Goal: Task Accomplishment & Management: Use online tool/utility

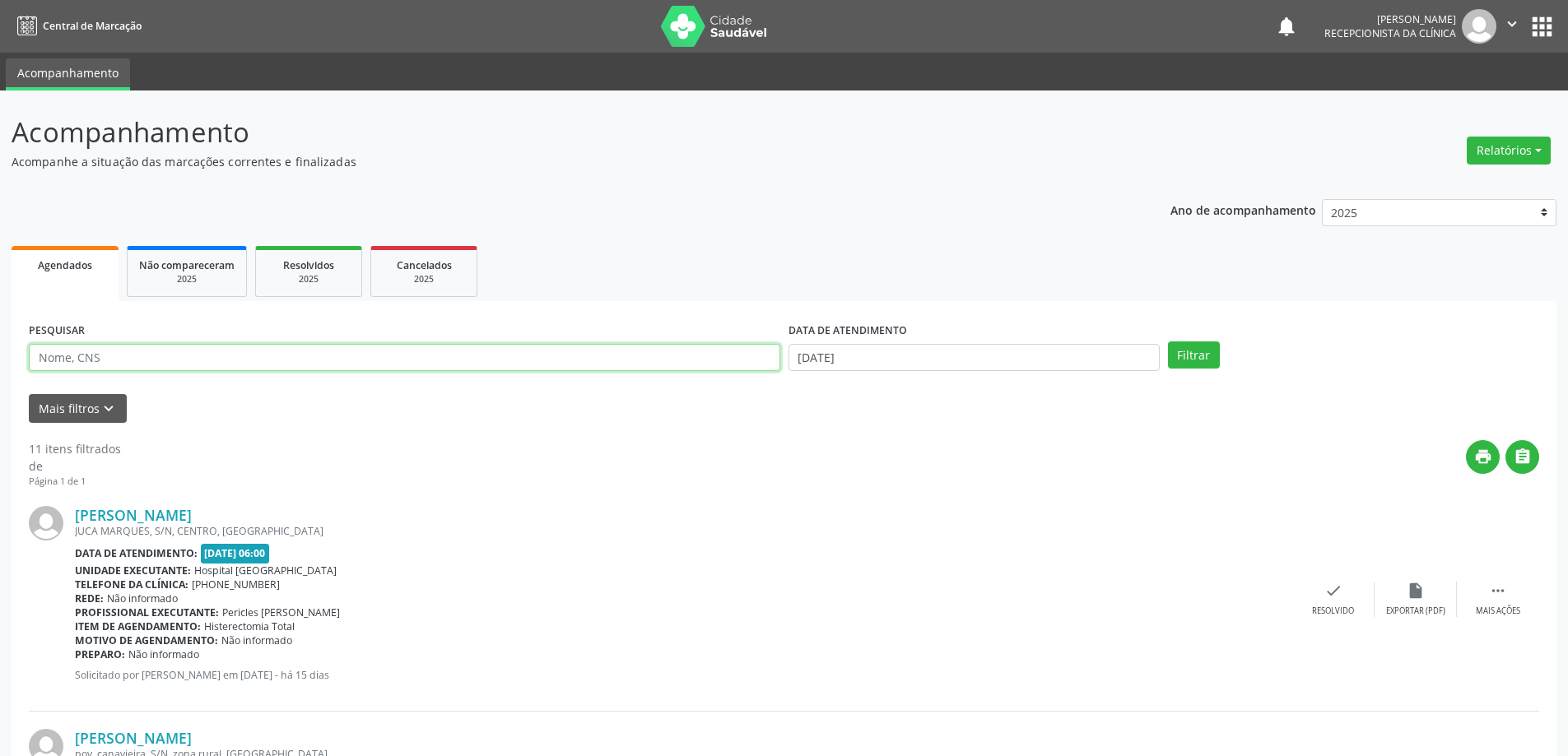
click at [97, 356] on input "text" at bounding box center [404, 358] width 752 height 28
type input "lucileide"
click at [1196, 349] on button "Filtrar" at bounding box center [1194, 356] width 51 height 28
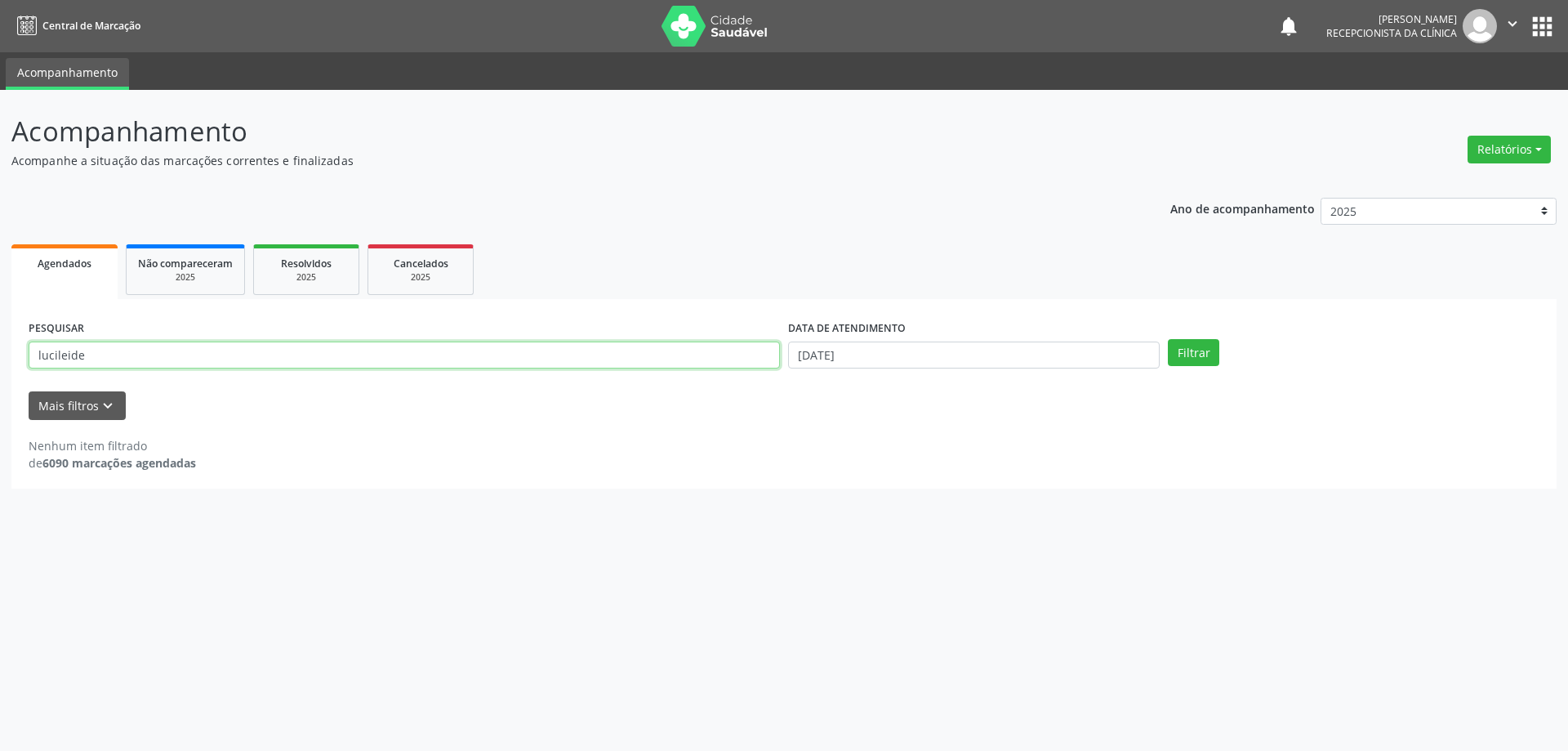
drag, startPoint x: 112, startPoint y: 354, endPoint x: 0, endPoint y: 376, distance: 114.1
click at [0, 377] on div "Acompanhamento Acompanhe a situação das marcações correntes e finalizadas Relat…" at bounding box center [784, 420] width 1568 height 661
type input "LUCILEIDE"
click at [1168, 339] on button "Filtrar" at bounding box center [1193, 353] width 51 height 28
click at [805, 355] on input "[DATE]" at bounding box center [973, 356] width 372 height 28
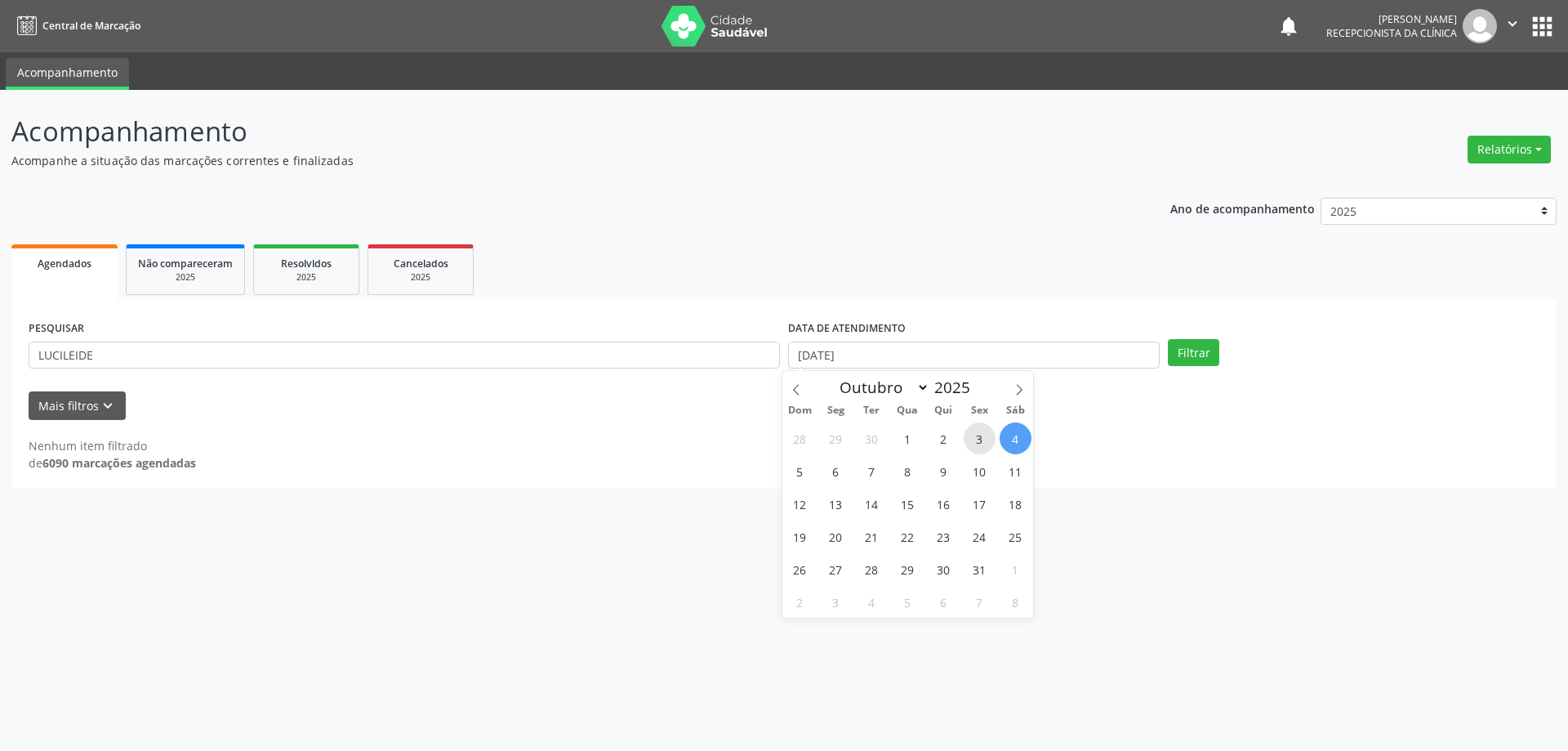
click at [976, 435] on span "3" at bounding box center [979, 439] width 32 height 32
type input "[DATE]"
click at [1194, 350] on button "Filtrar" at bounding box center [1193, 353] width 51 height 28
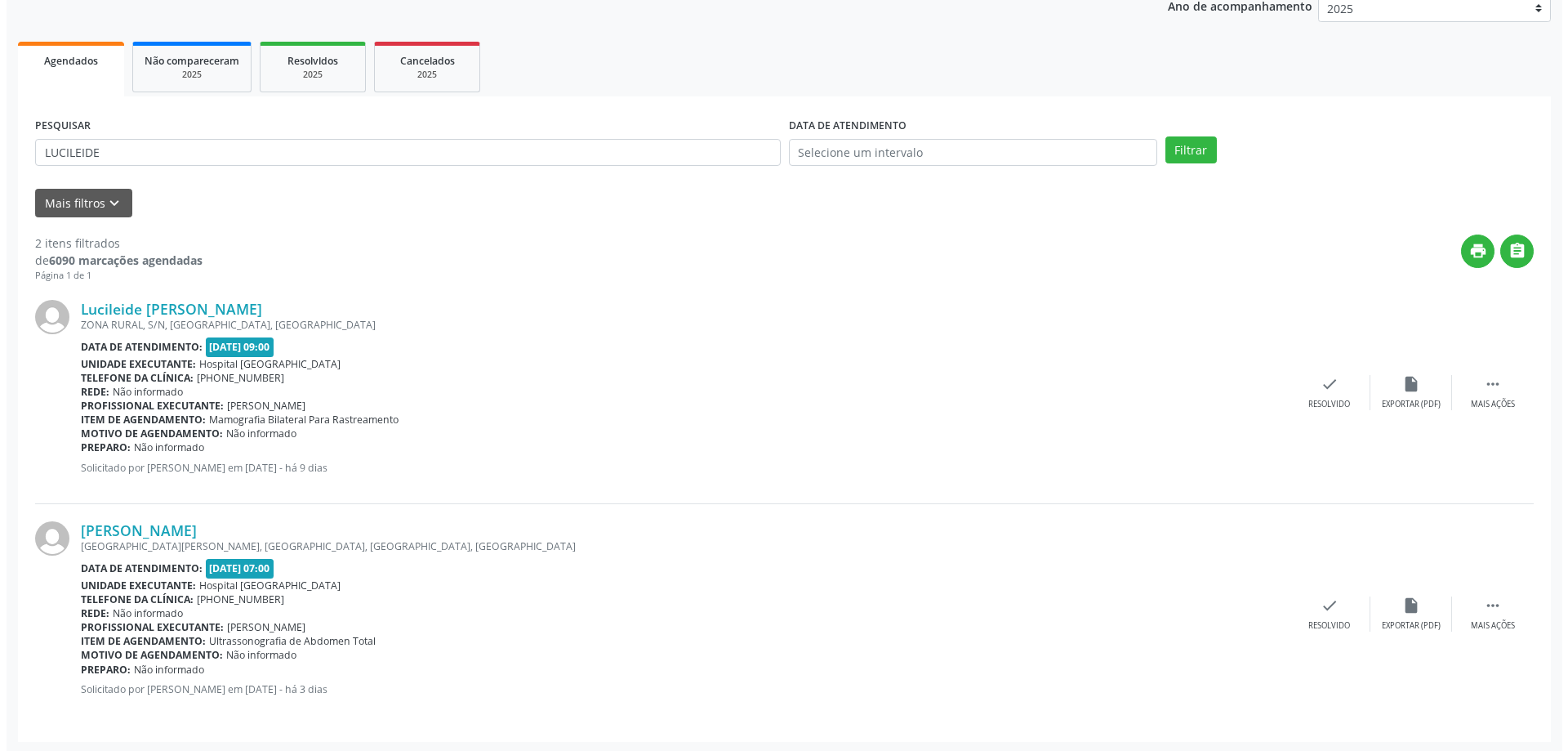
scroll to position [205, 0]
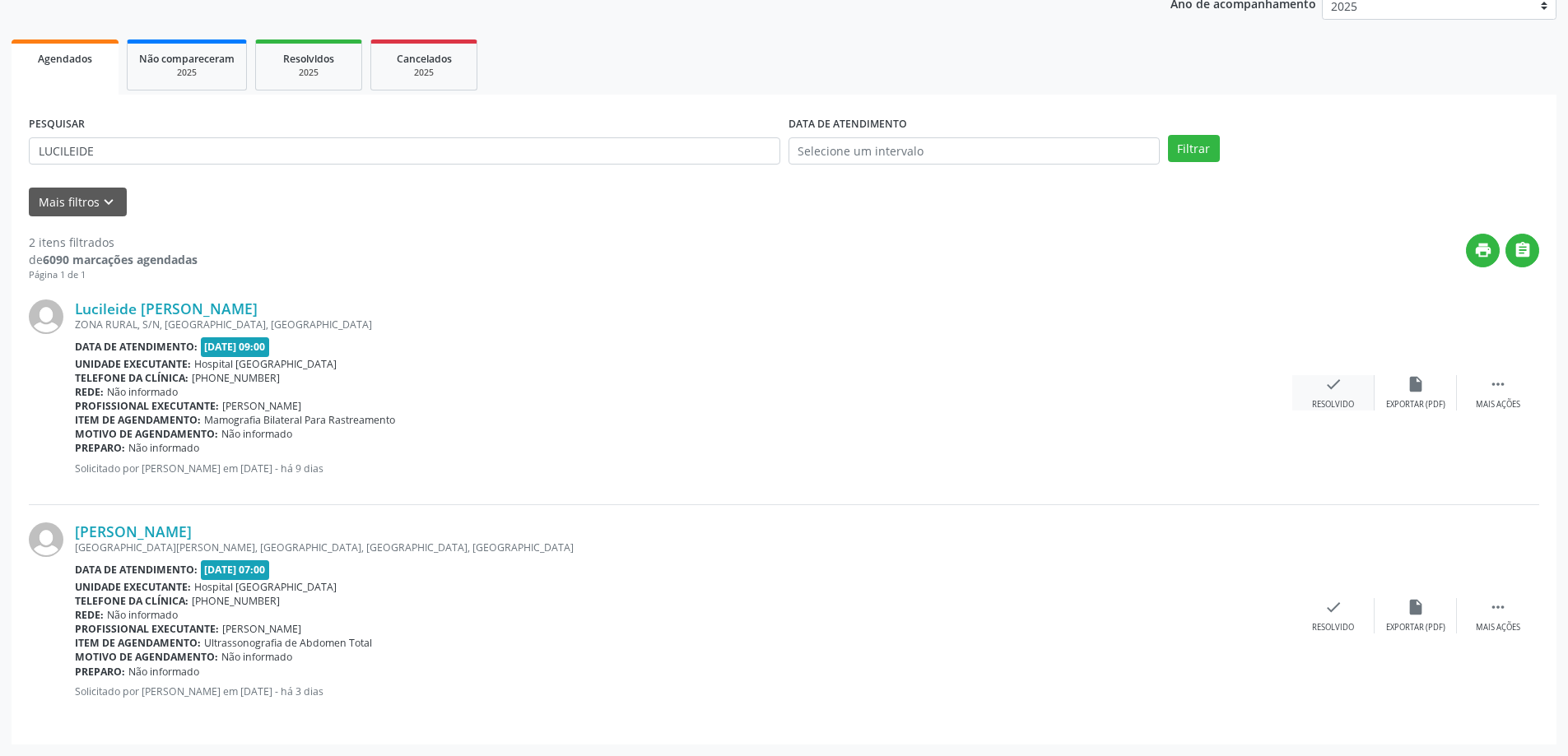
click at [1330, 386] on icon "check" at bounding box center [1333, 384] width 18 height 18
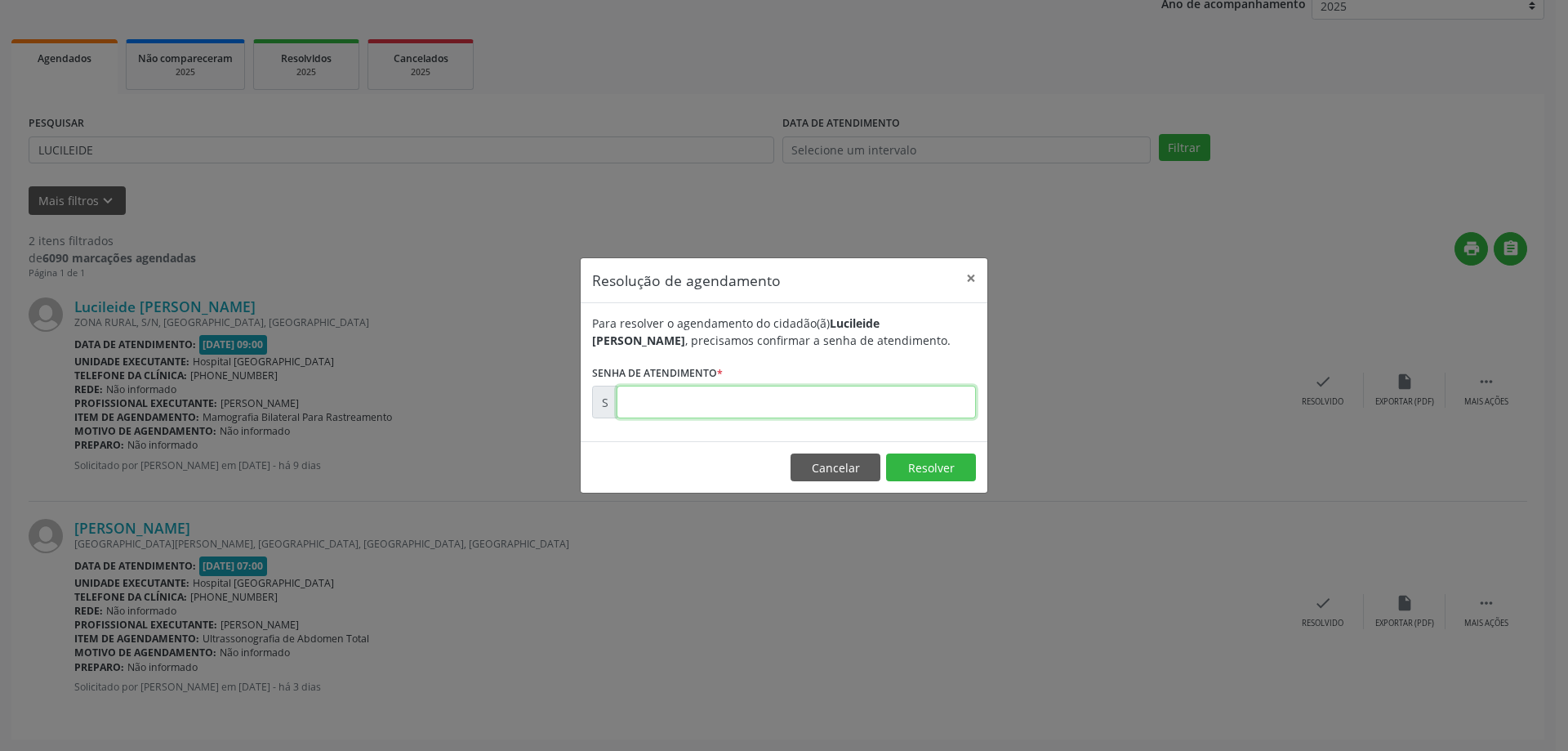
click at [706, 403] on input "text" at bounding box center [796, 402] width 359 height 33
type input "00178998"
click at [949, 466] on button "Resolver" at bounding box center [931, 468] width 90 height 28
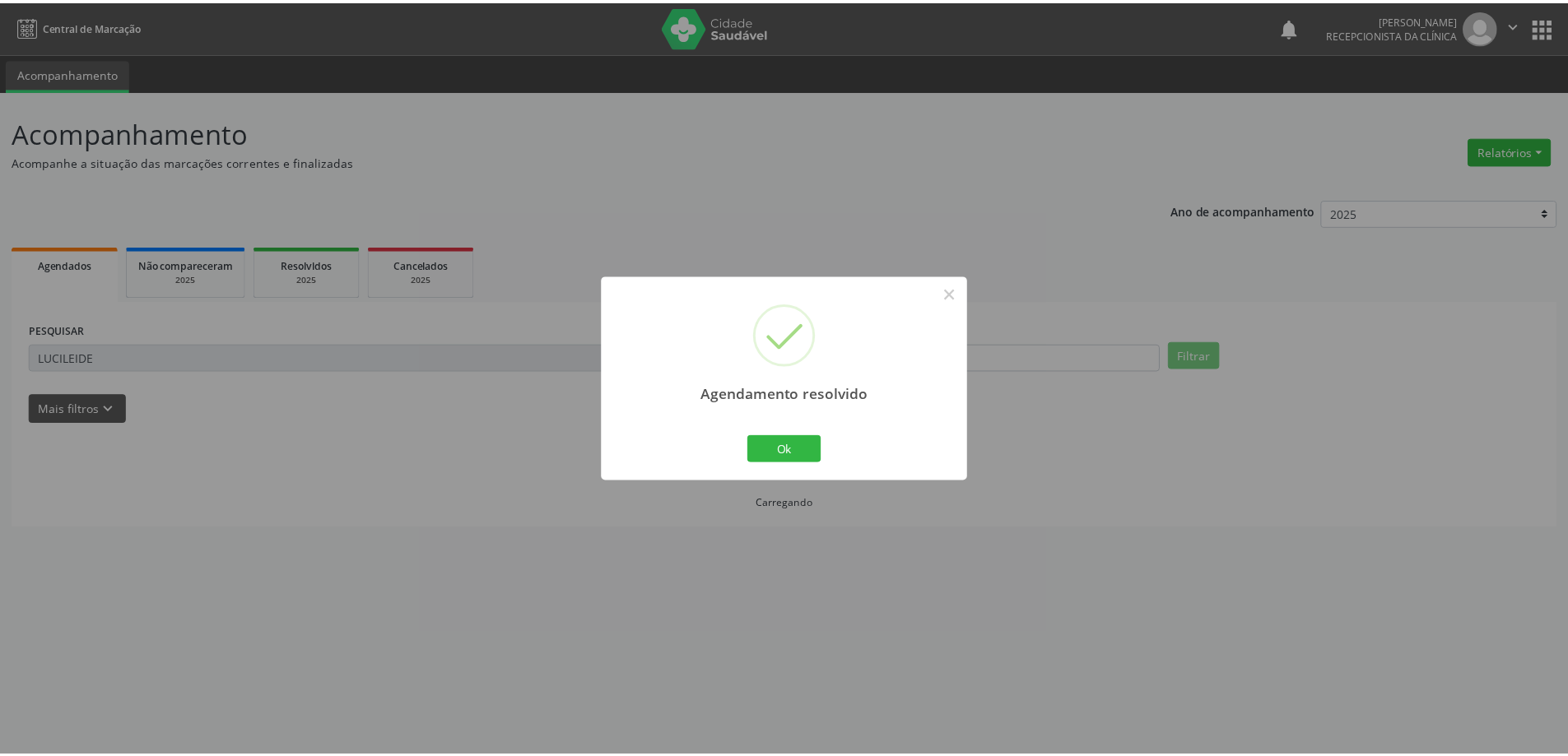
scroll to position [0, 0]
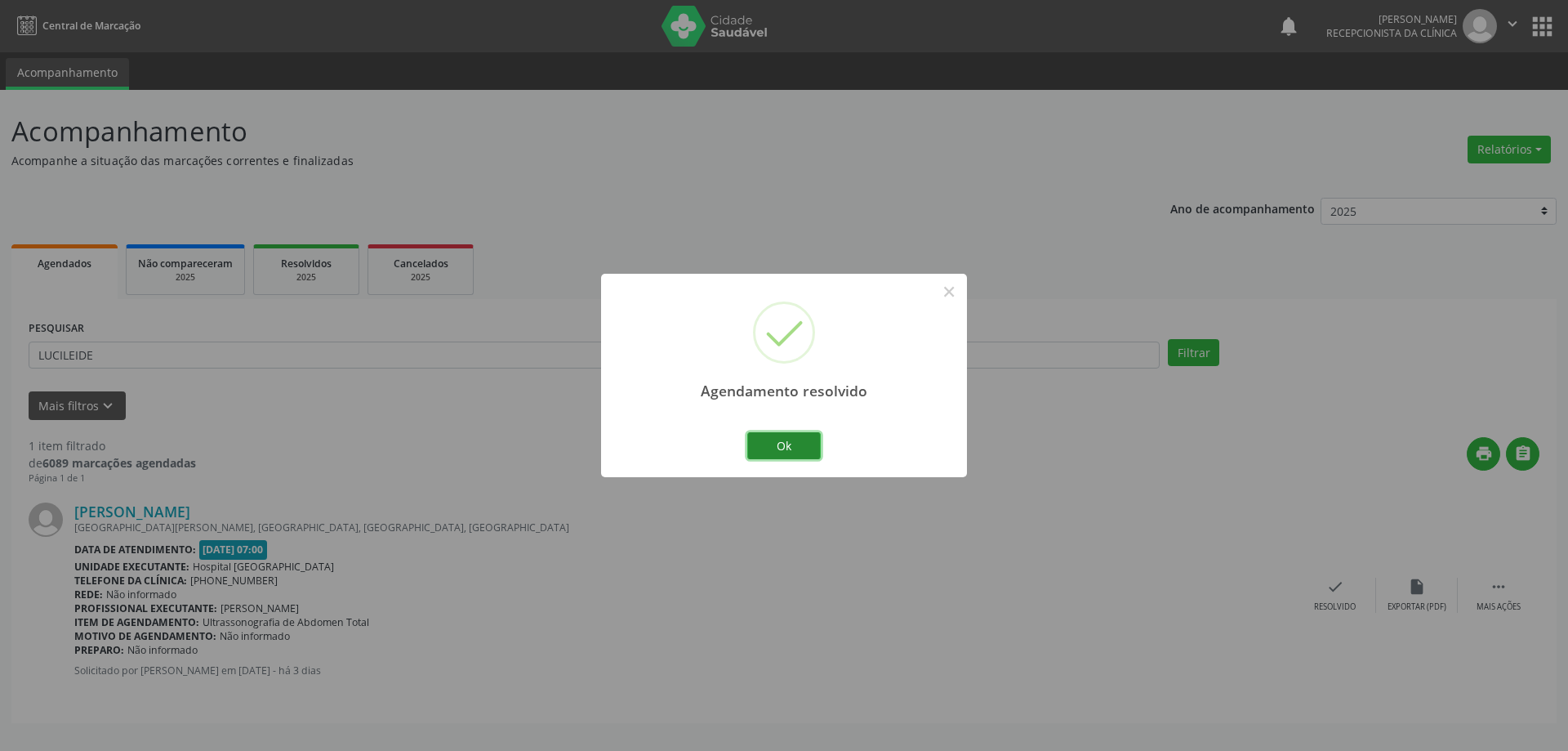
click at [793, 452] on button "Ok" at bounding box center [783, 446] width 73 height 28
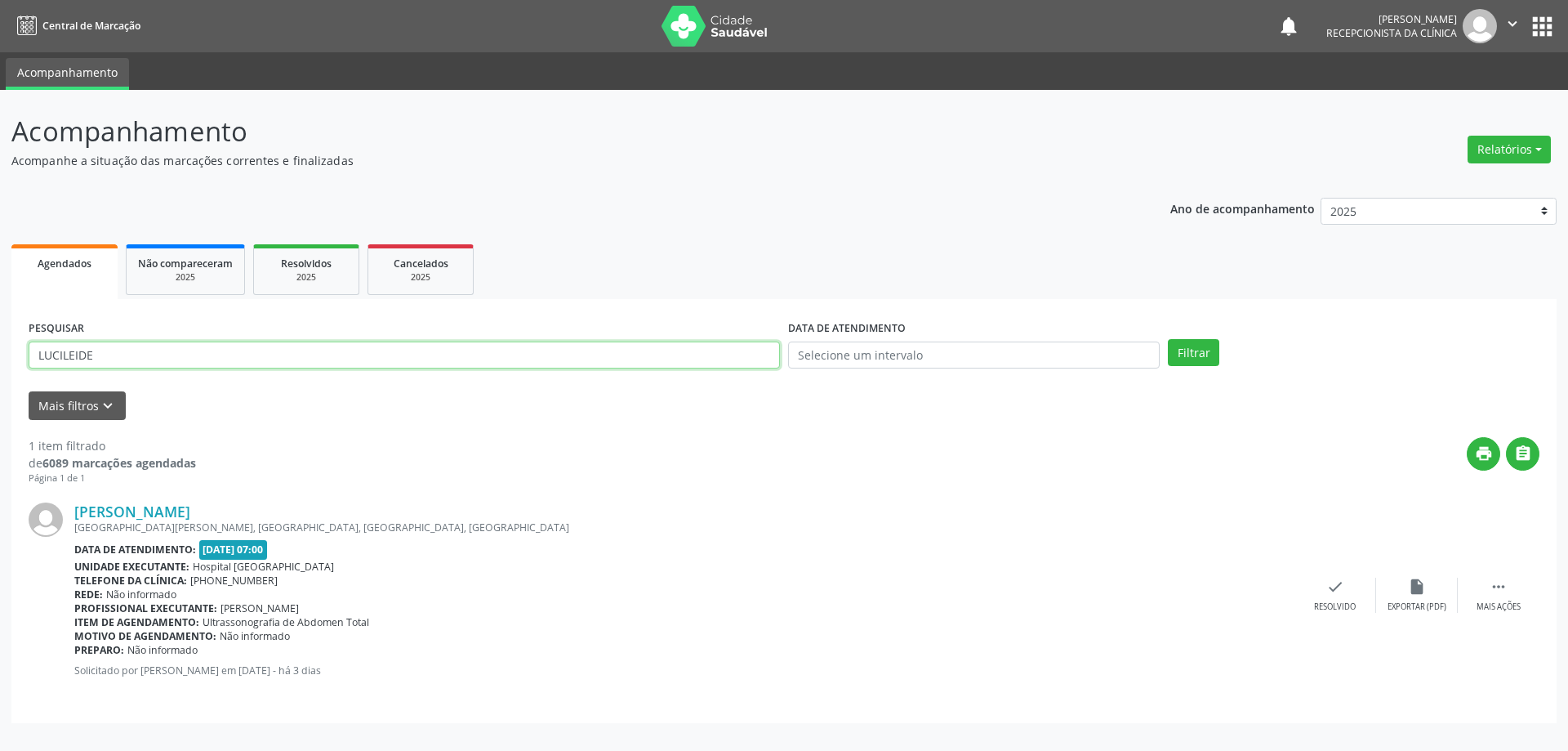
drag, startPoint x: 155, startPoint y: 348, endPoint x: 0, endPoint y: 348, distance: 155.0
click at [0, 348] on div "Acompanhamento Acompanhe a situação das marcações correntes e finalizadas Relat…" at bounding box center [784, 420] width 1568 height 661
click at [182, 361] on input "text" at bounding box center [404, 356] width 751 height 28
type input "VALTENICE"
drag, startPoint x: 1202, startPoint y: 346, endPoint x: 1025, endPoint y: 394, distance: 183.4
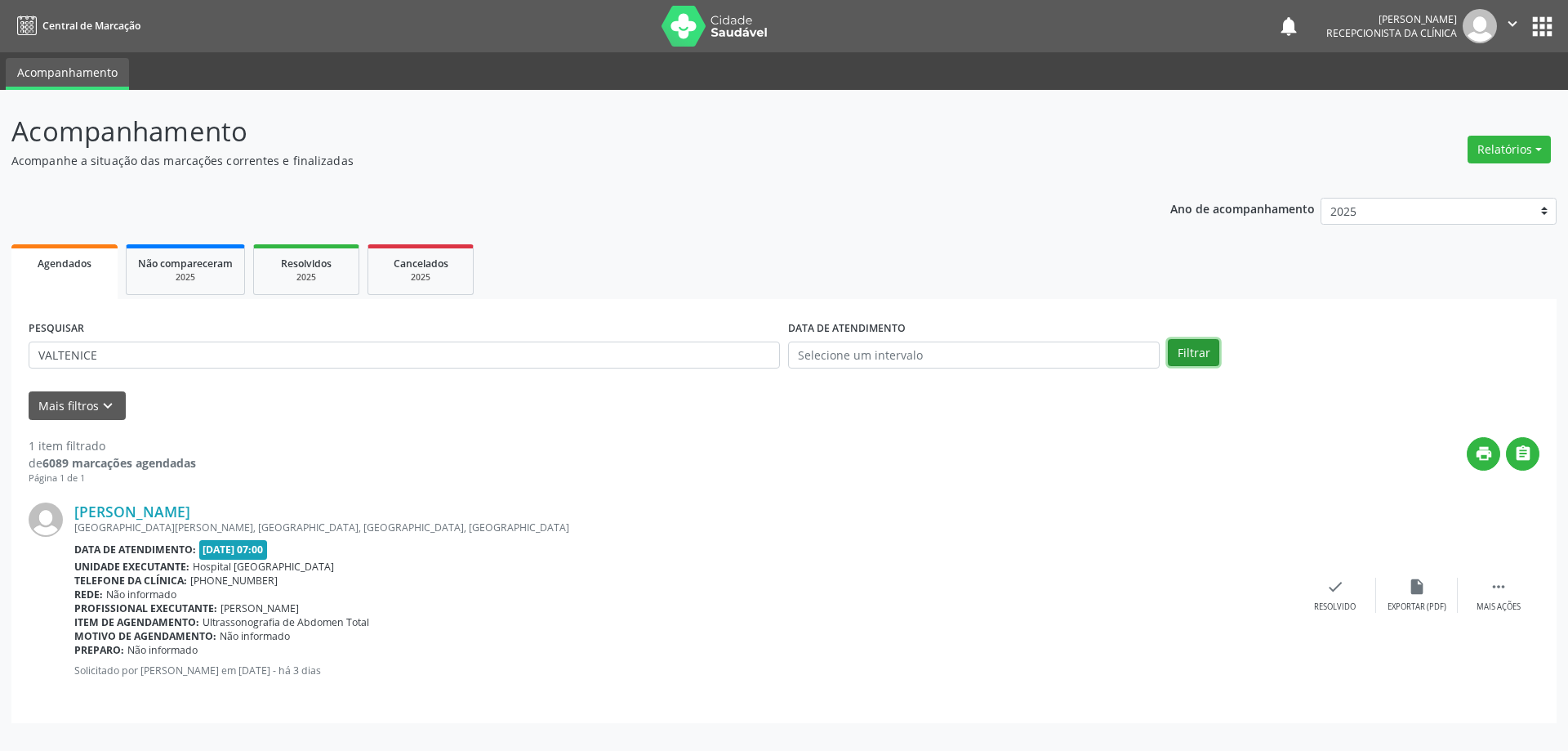
click at [1201, 346] on button "Filtrar" at bounding box center [1193, 353] width 51 height 28
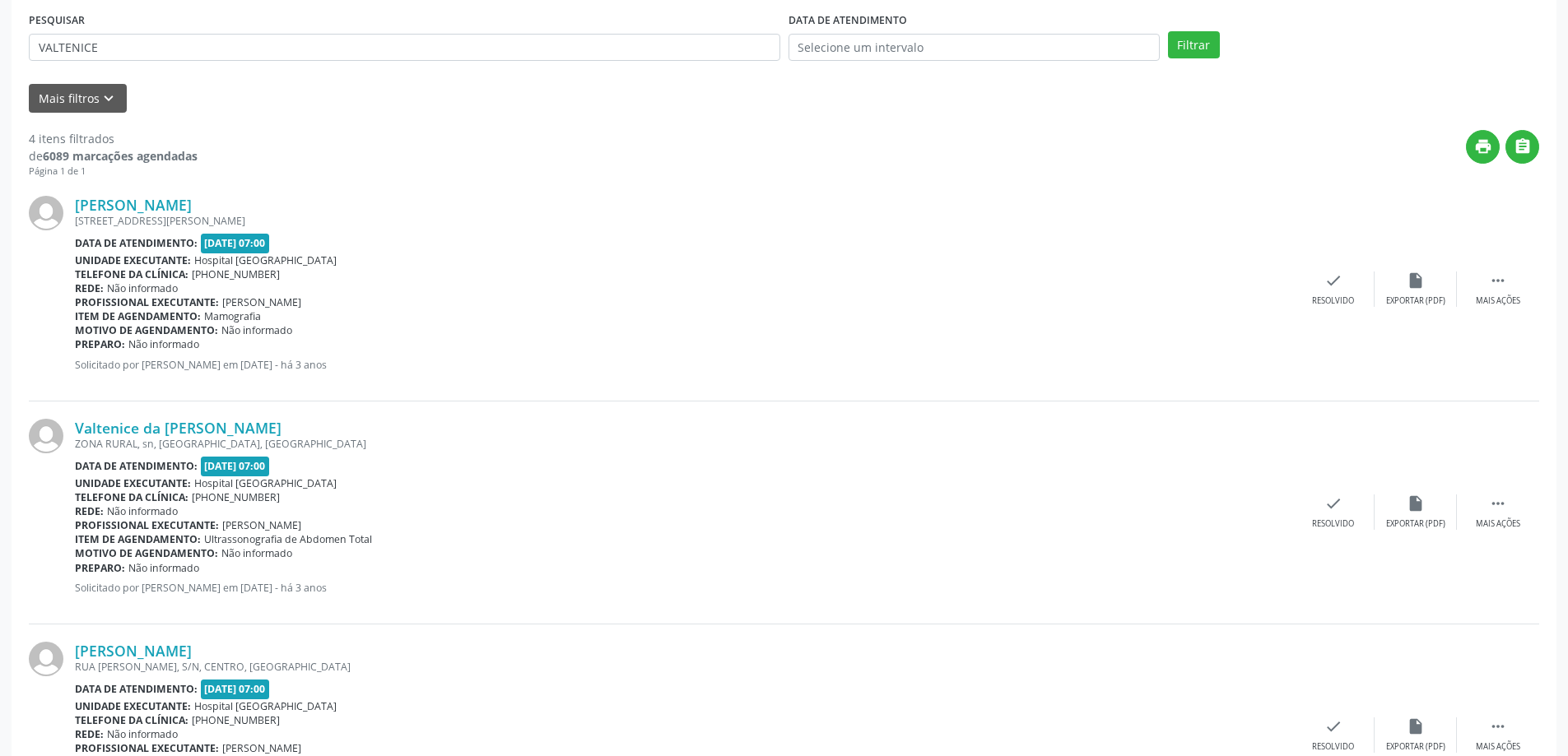
scroll to position [329, 0]
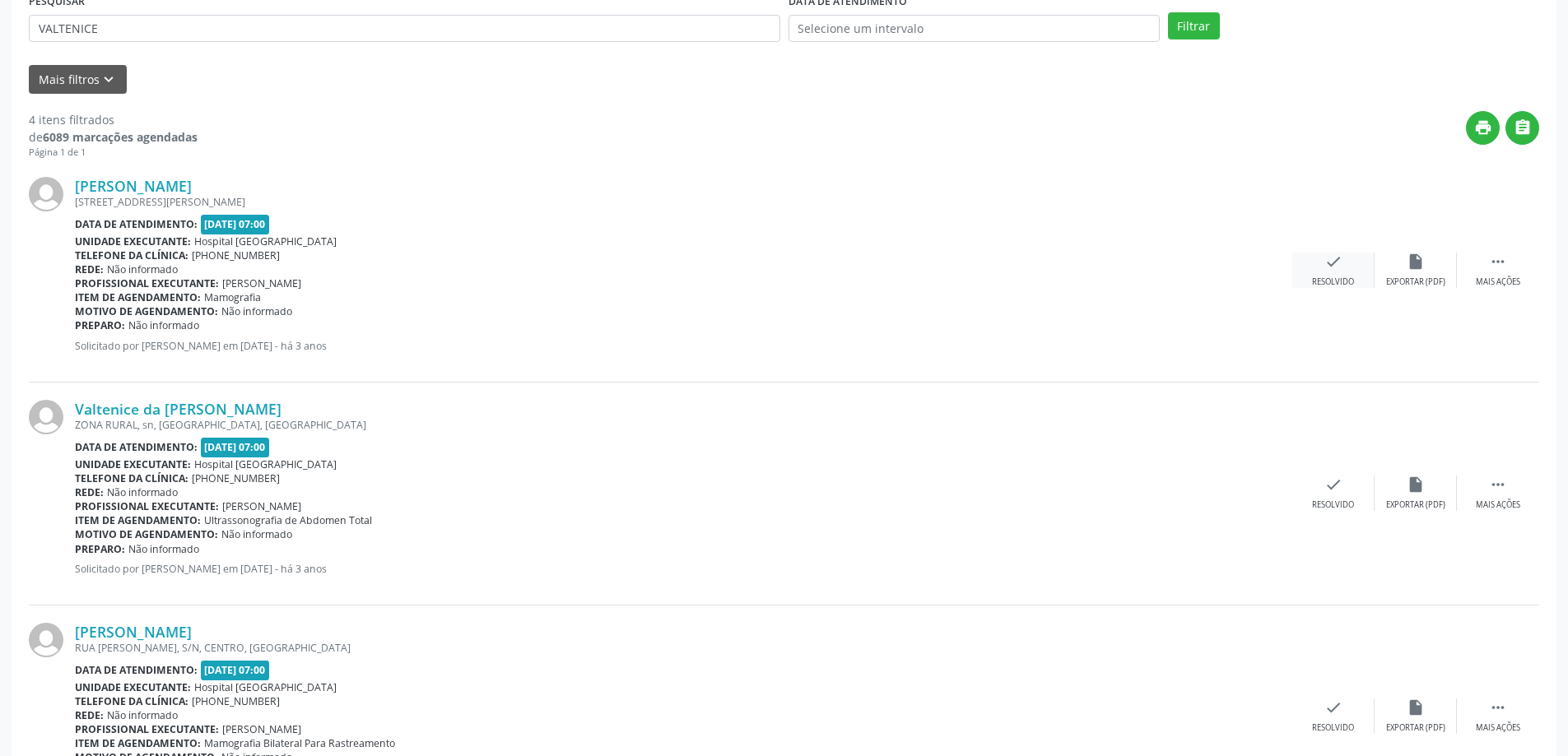
click at [1340, 265] on icon "check" at bounding box center [1333, 261] width 18 height 18
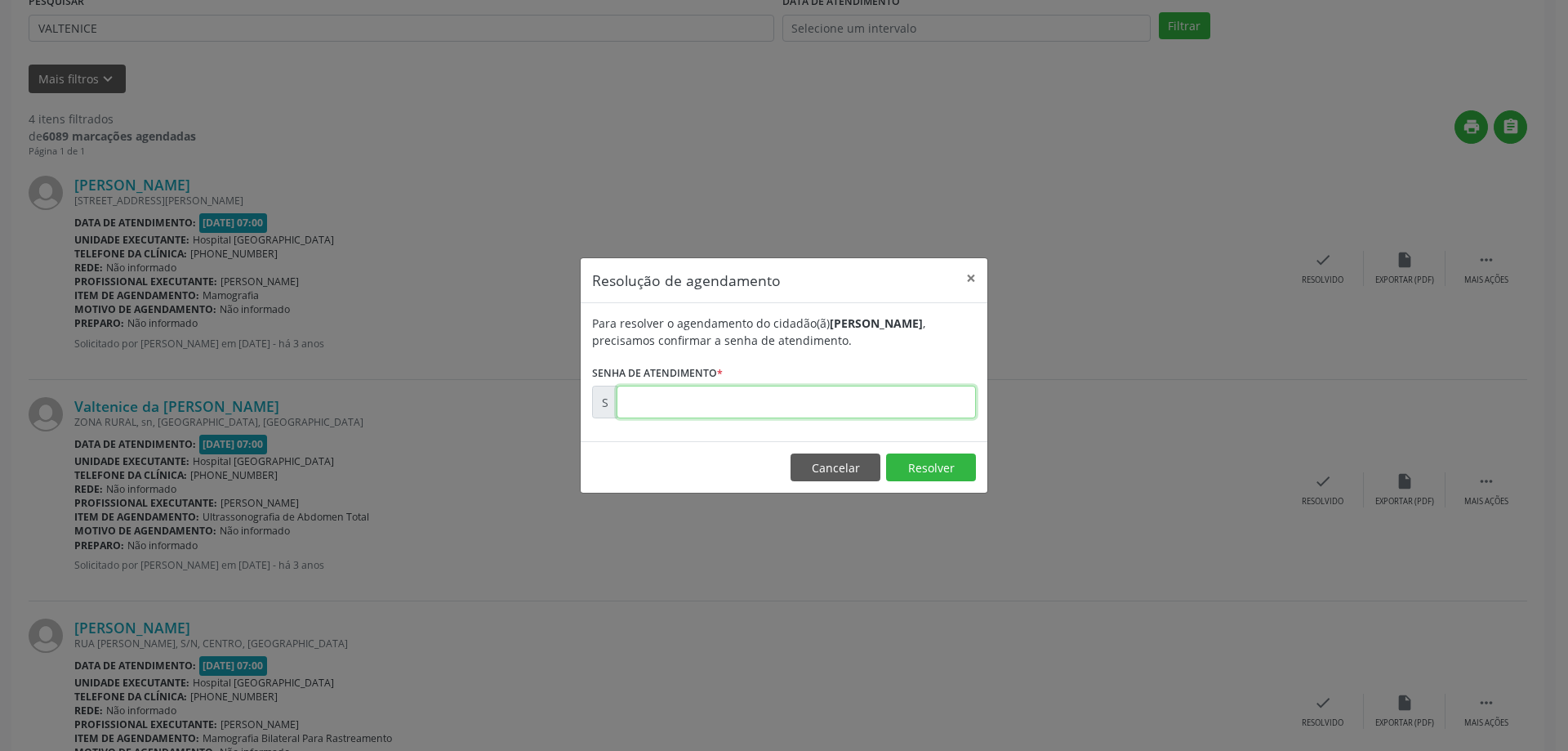
click at [664, 399] on input "text" at bounding box center [796, 402] width 359 height 33
type input "00179309"
click at [929, 464] on button "Resolver" at bounding box center [931, 468] width 90 height 28
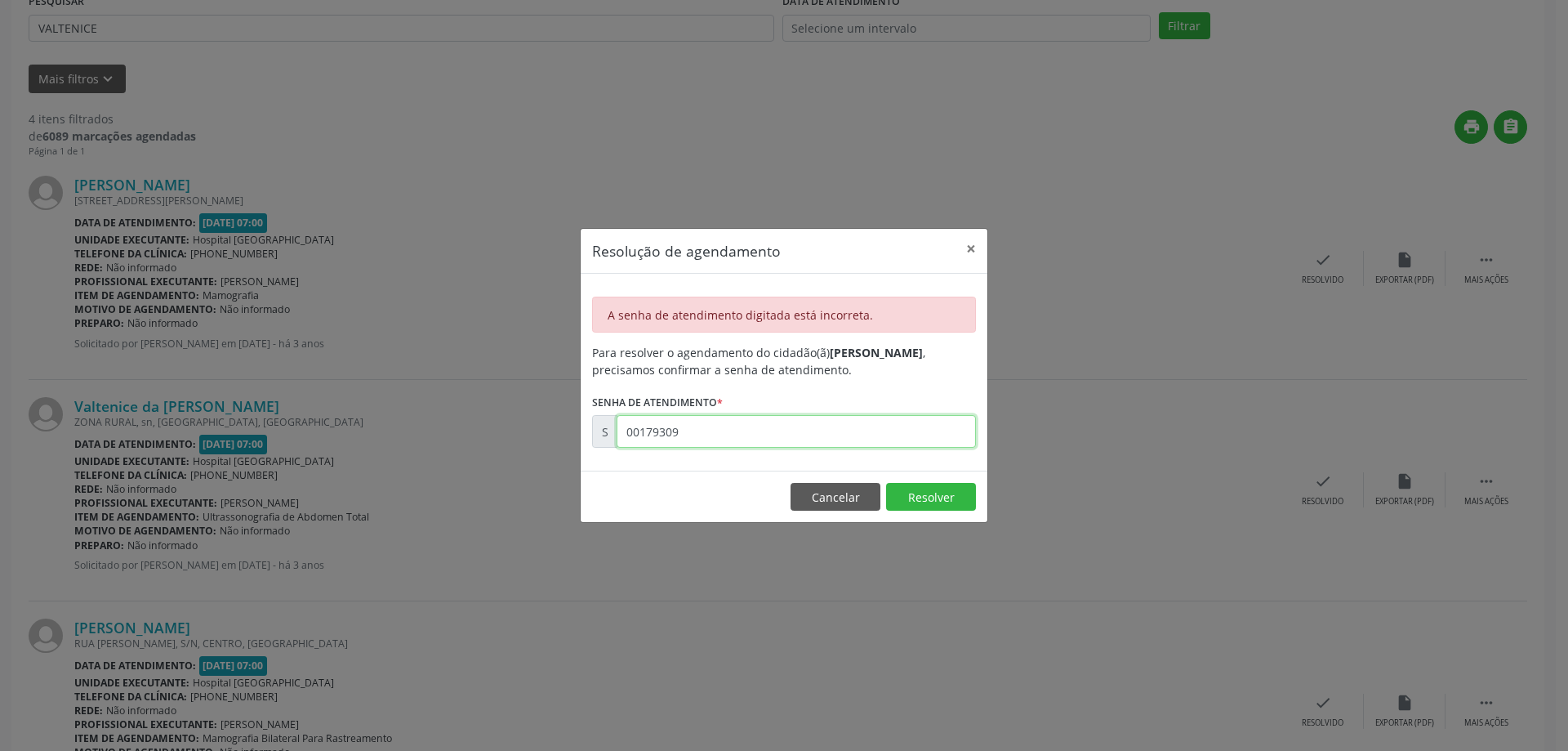
drag, startPoint x: 711, startPoint y: 431, endPoint x: 429, endPoint y: 426, distance: 282.0
click at [429, 426] on div "Resolução de agendamento × A senha de atendimento digitada está incorreta. Para…" at bounding box center [784, 376] width 1568 height 751
click at [974, 251] on button "×" at bounding box center [971, 248] width 33 height 40
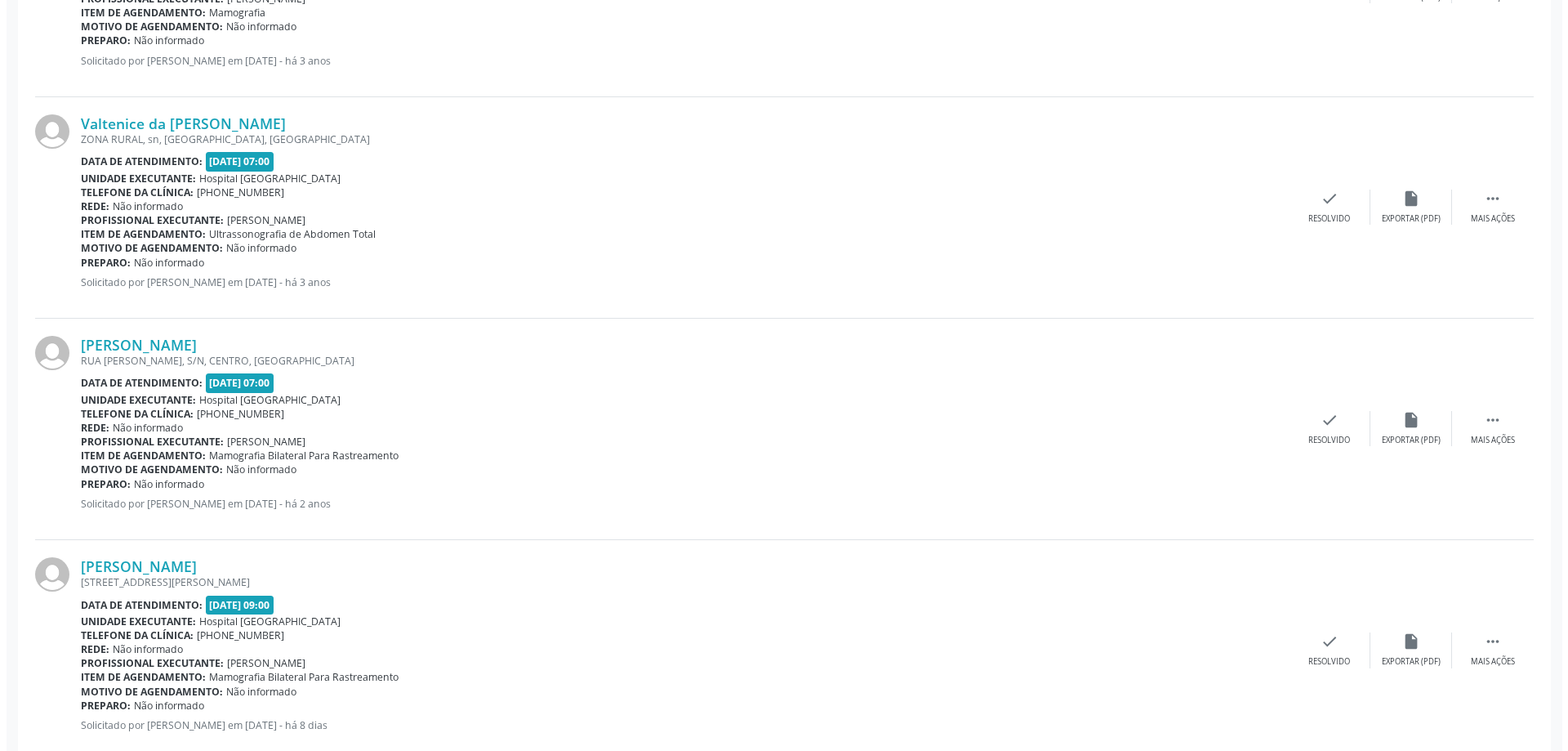
scroll to position [648, 0]
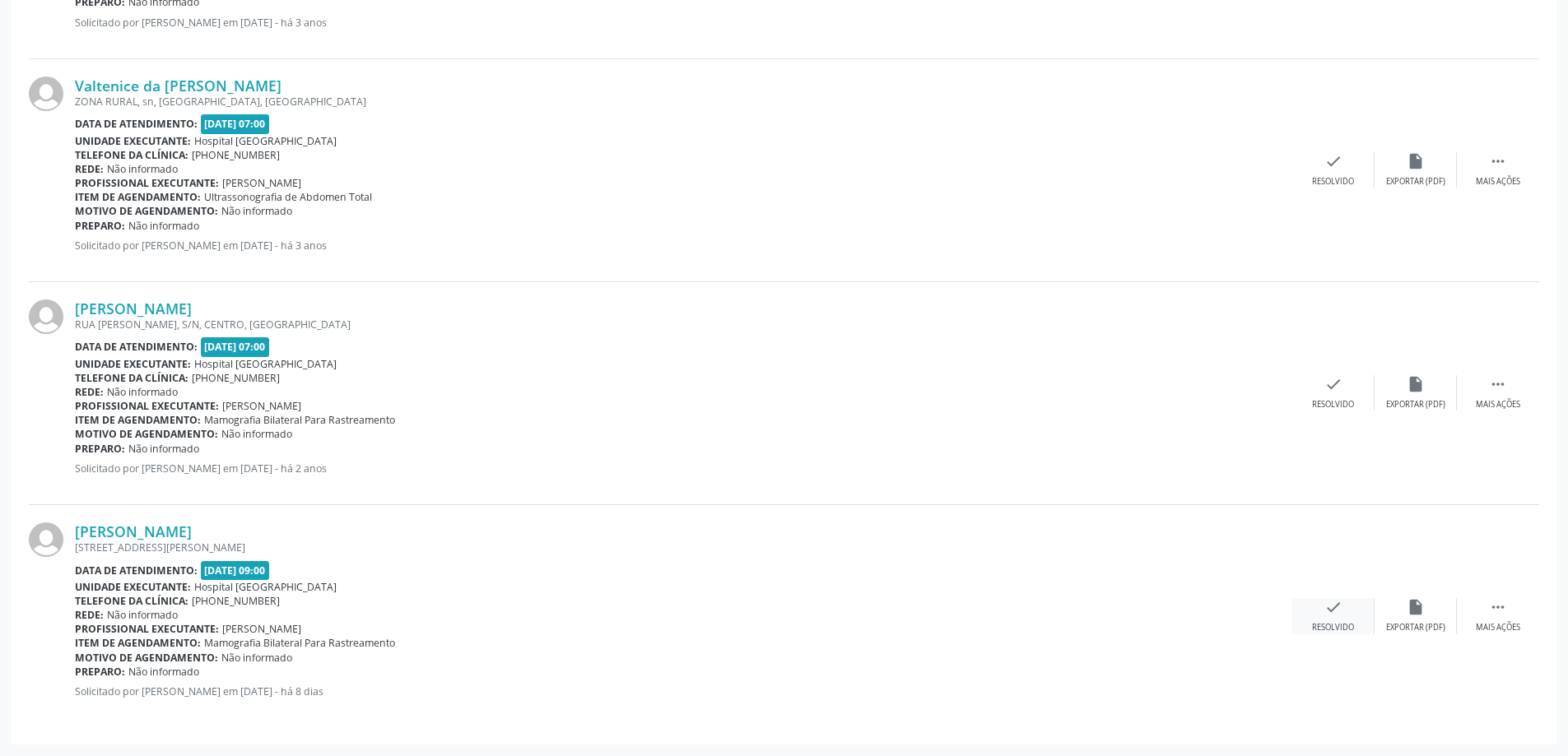
click at [1330, 618] on div "check Resolvido" at bounding box center [1333, 616] width 82 height 36
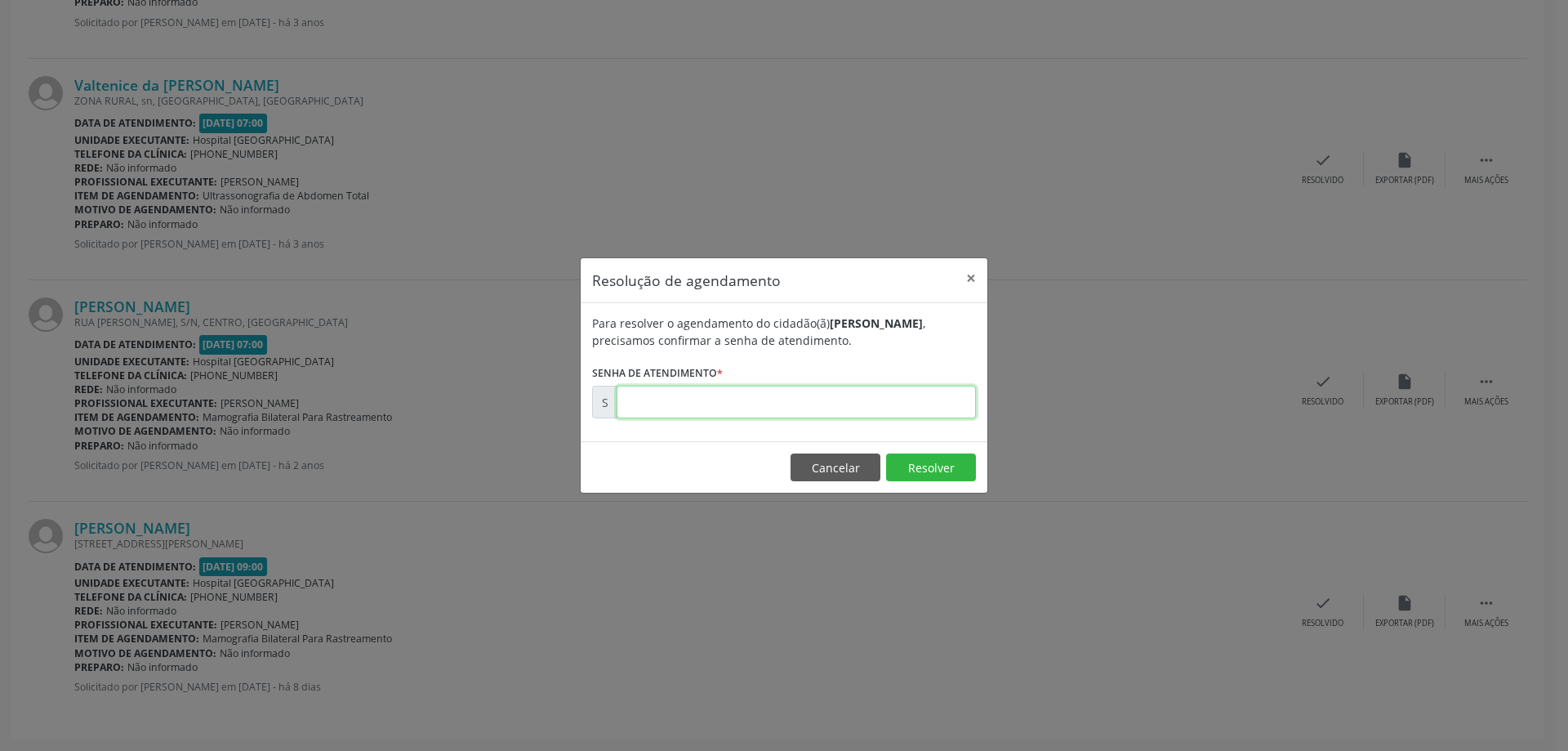
click at [747, 409] on input "text" at bounding box center [796, 402] width 359 height 33
type input "00179309"
click at [912, 470] on button "Resolver" at bounding box center [931, 468] width 90 height 28
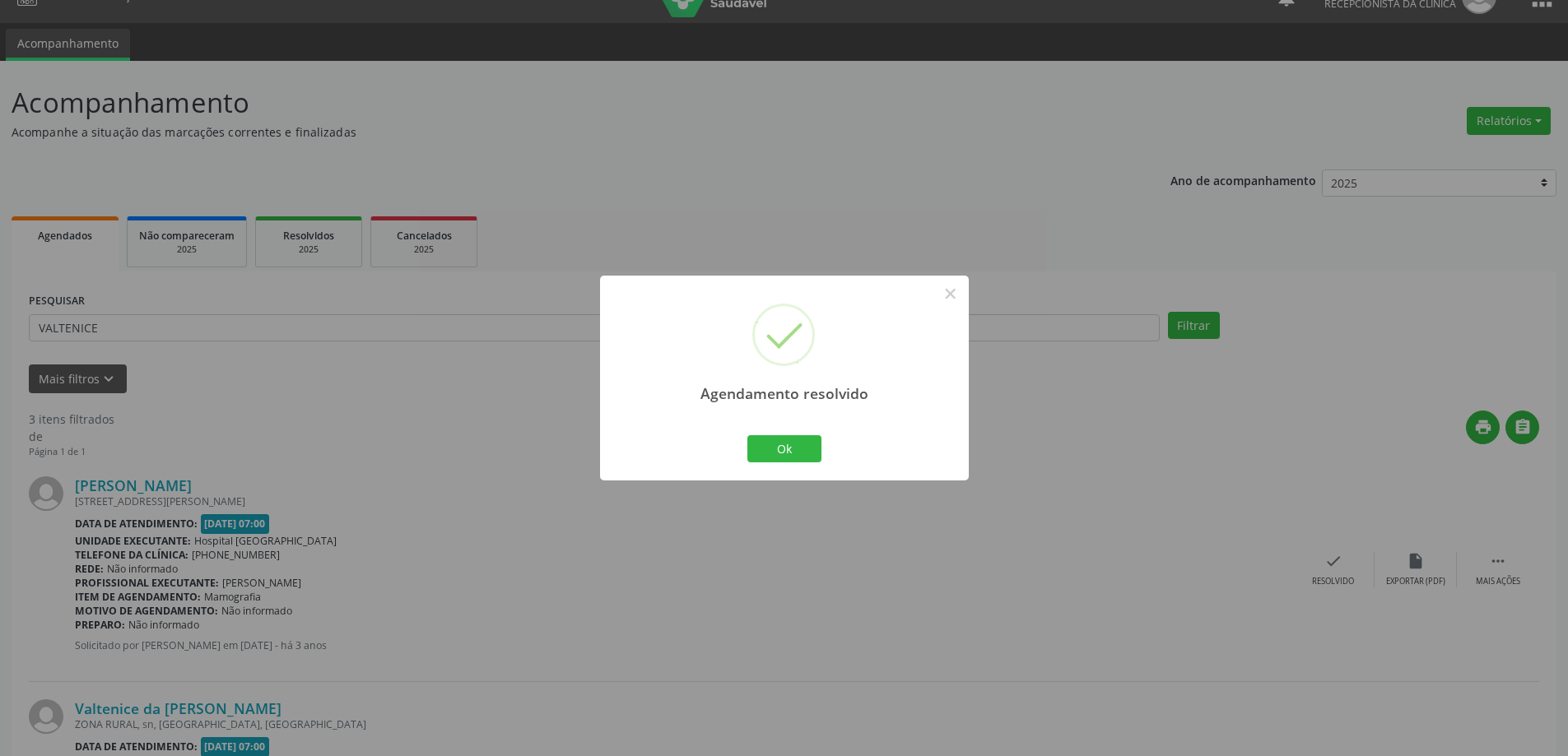
scroll to position [82, 0]
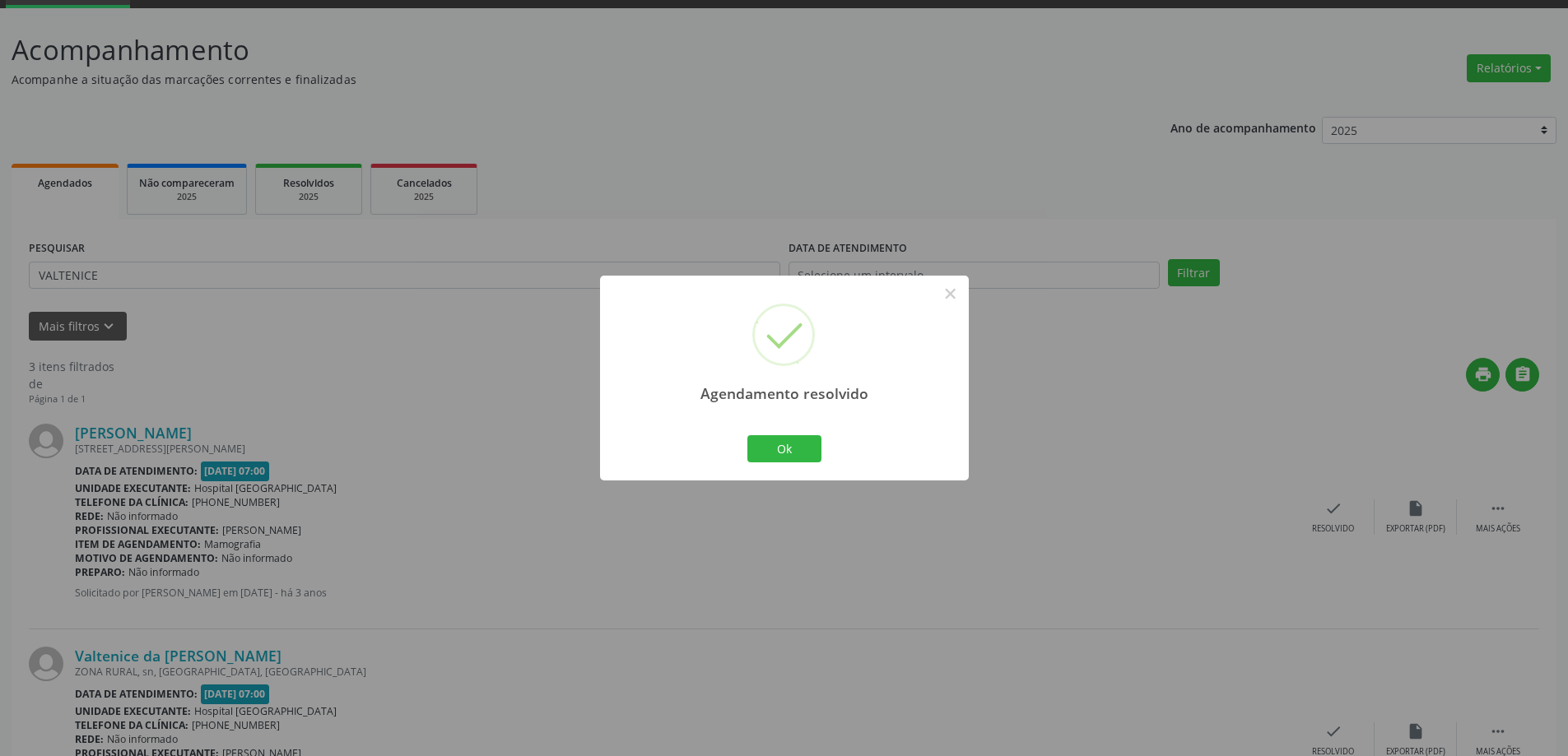
click at [786, 431] on div "Ok Cancel" at bounding box center [784, 448] width 81 height 35
drag, startPoint x: 801, startPoint y: 445, endPoint x: 693, endPoint y: 752, distance: 325.4
click at [799, 446] on button "Ok" at bounding box center [784, 449] width 74 height 28
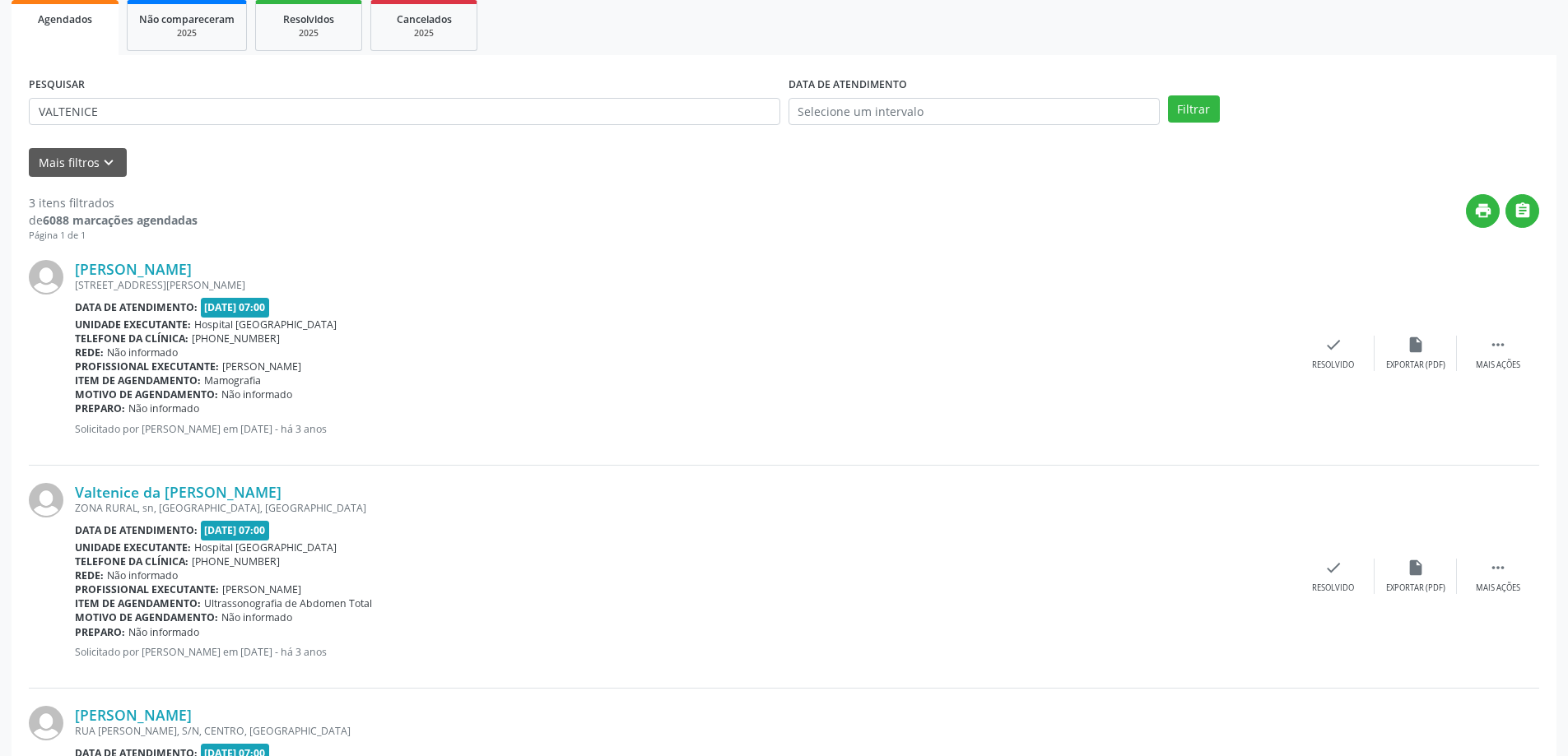
scroll to position [18, 0]
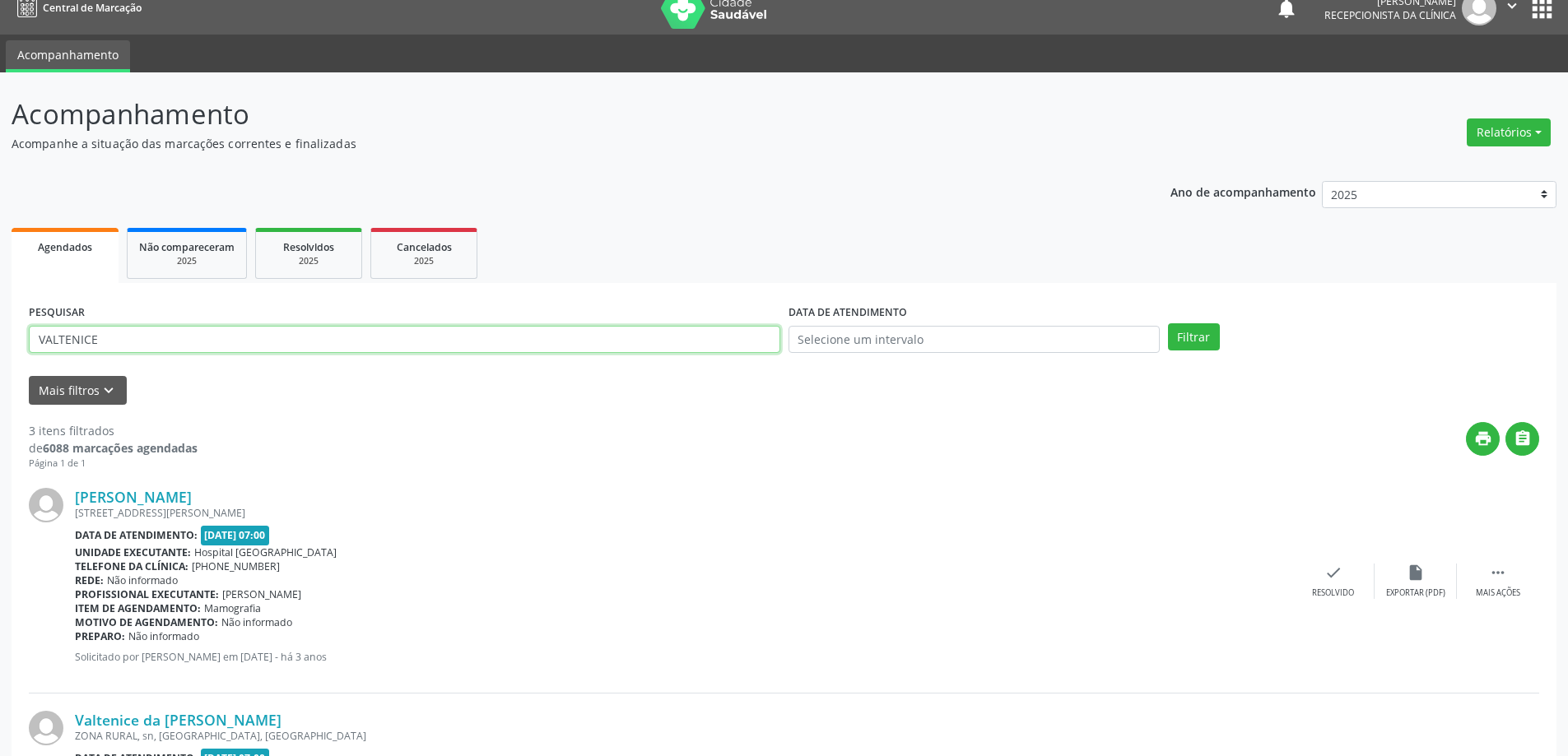
drag, startPoint x: 174, startPoint y: 335, endPoint x: 24, endPoint y: 269, distance: 163.9
click at [3, 270] on div "Acompanhamento Acompanhe a situação das marcações correntes e finalizadas Relat…" at bounding box center [784, 619] width 1568 height 1095
type input "[PERSON_NAME]"
drag, startPoint x: 1193, startPoint y: 342, endPoint x: 1111, endPoint y: 342, distance: 82.0
click at [1194, 342] on button "Filtrar" at bounding box center [1194, 338] width 51 height 28
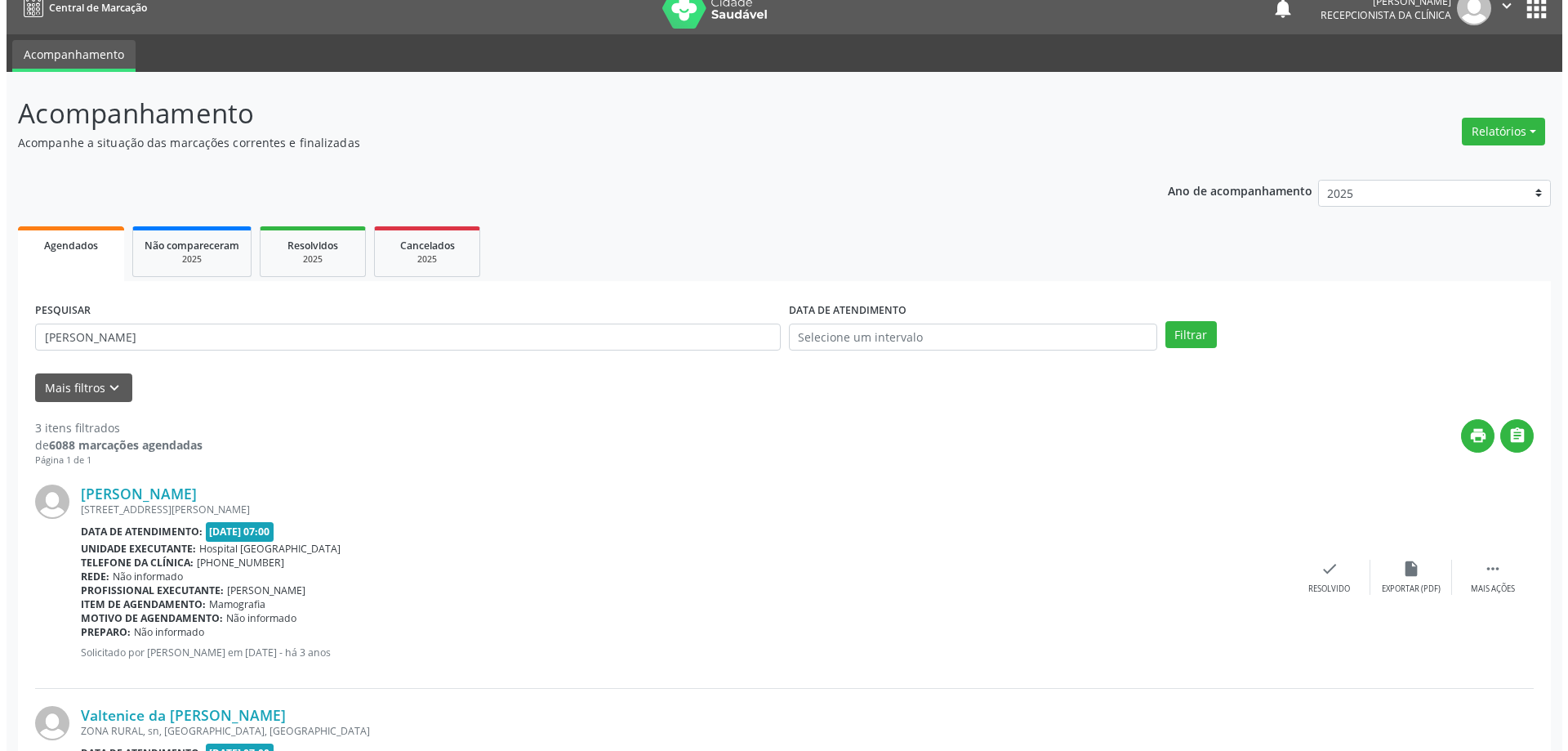
scroll to position [0, 0]
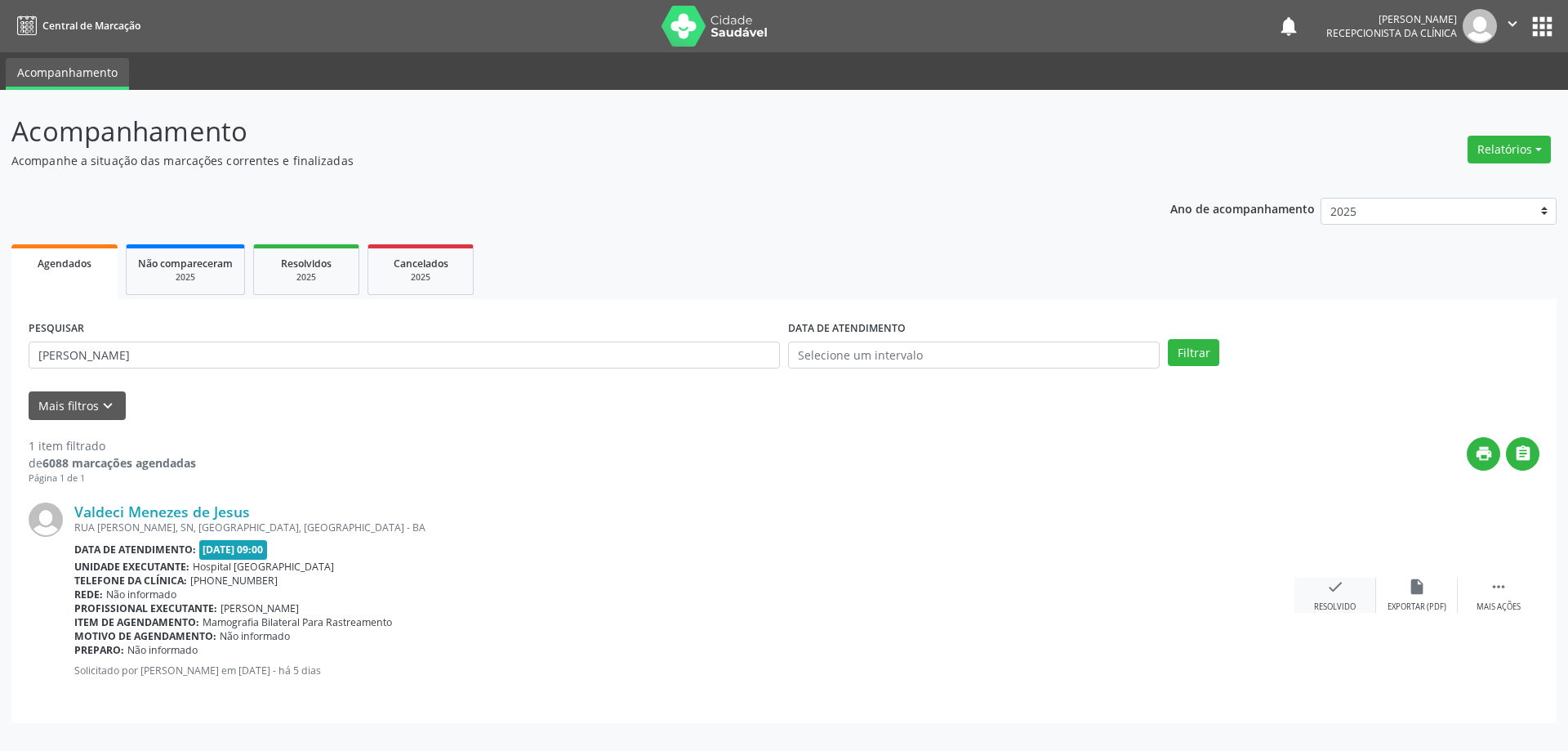
click at [1364, 592] on div "check Resolvido" at bounding box center [1336, 596] width 82 height 35
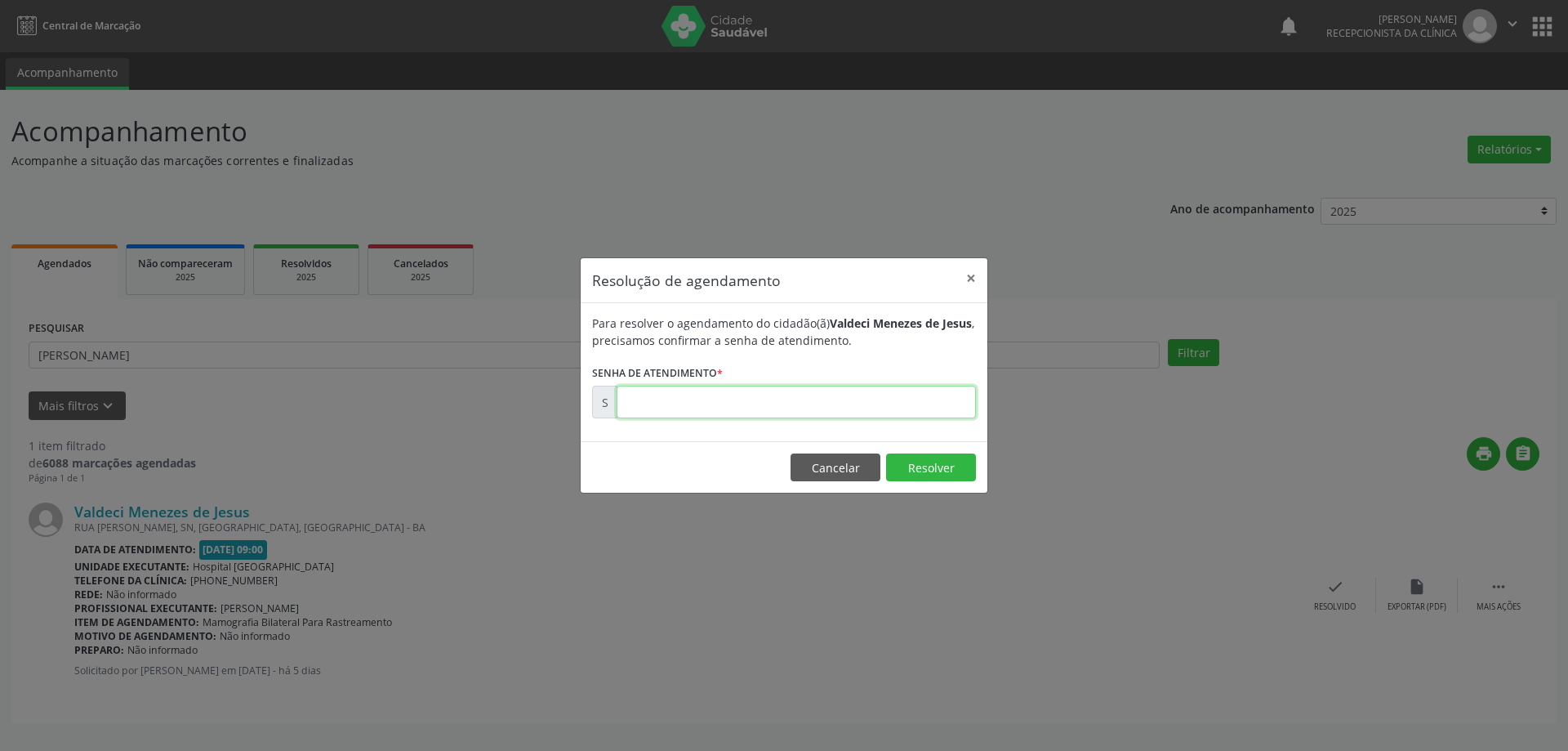
click at [687, 397] on input "text" at bounding box center [796, 402] width 359 height 33
type input "00179432"
click at [942, 470] on button "Resolver" at bounding box center [931, 468] width 90 height 28
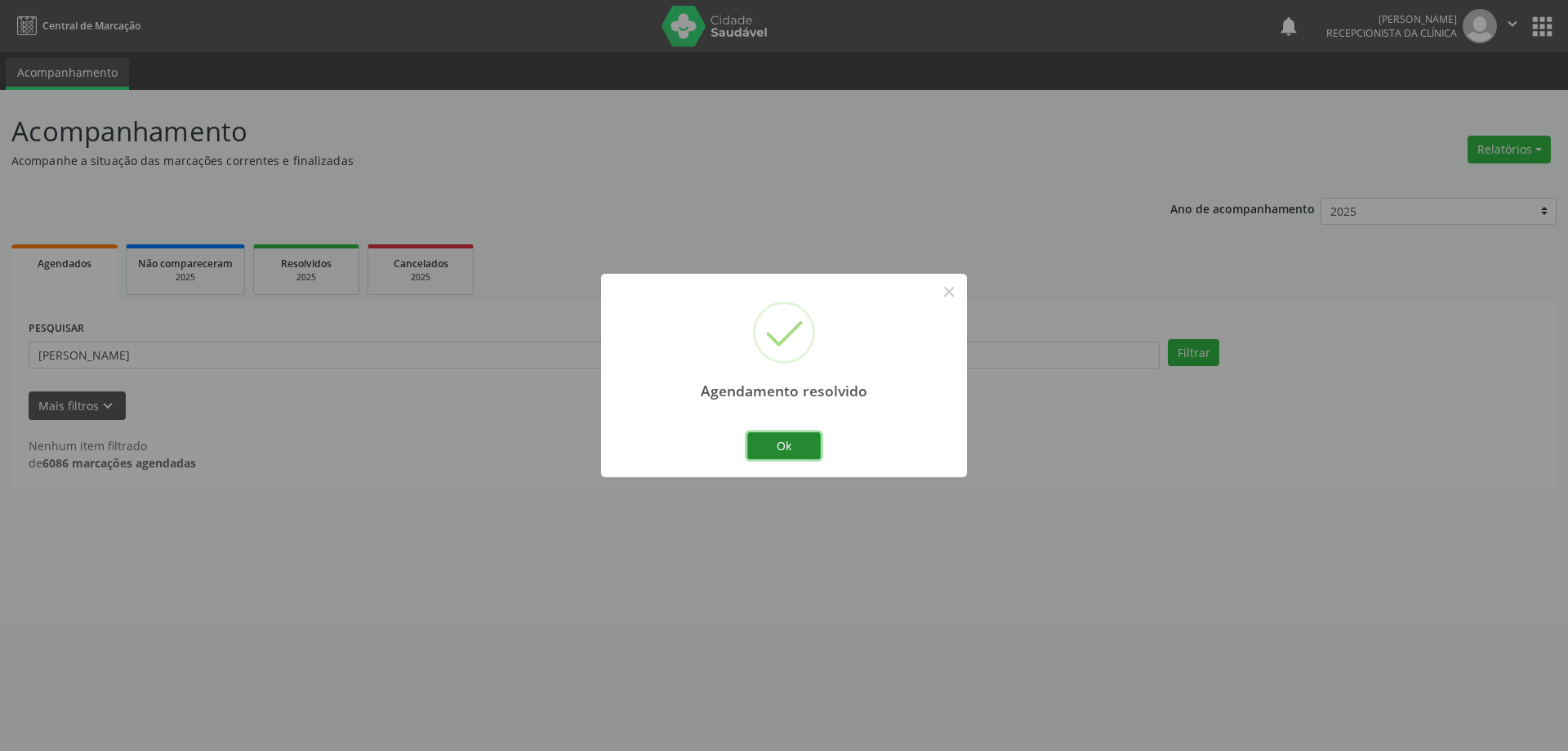
click at [791, 451] on button "Ok" at bounding box center [783, 446] width 73 height 28
